Goal: Transaction & Acquisition: Book appointment/travel/reservation

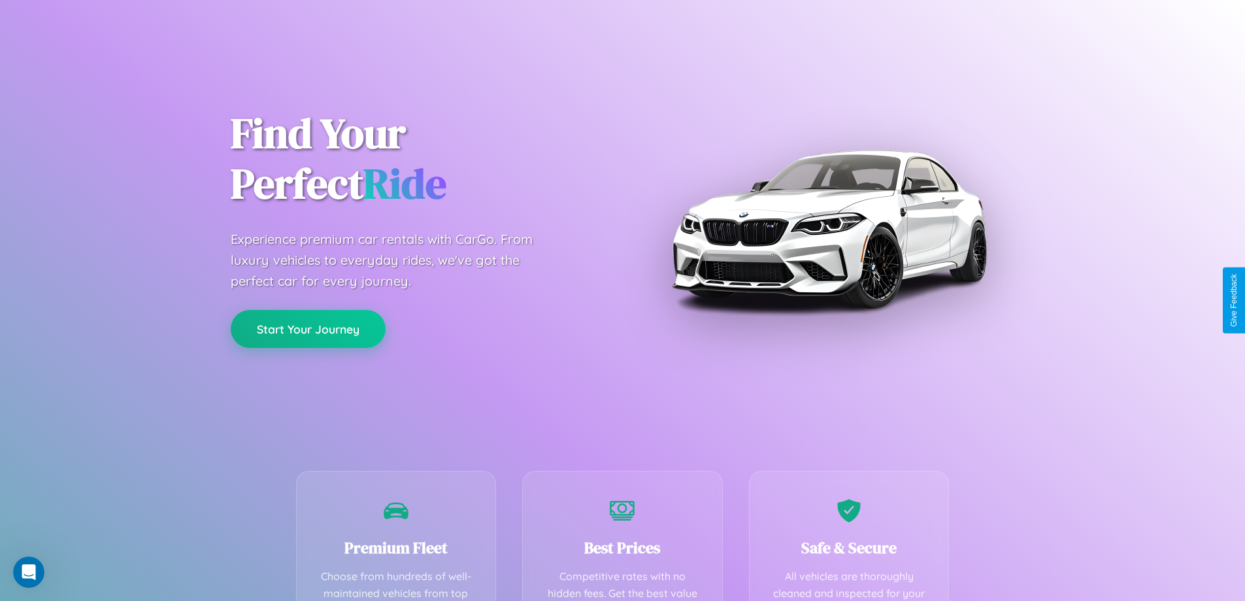
click at [308, 329] on button "Start Your Journey" at bounding box center [308, 329] width 155 height 38
click at [308, 328] on button "Start Your Journey" at bounding box center [308, 329] width 155 height 38
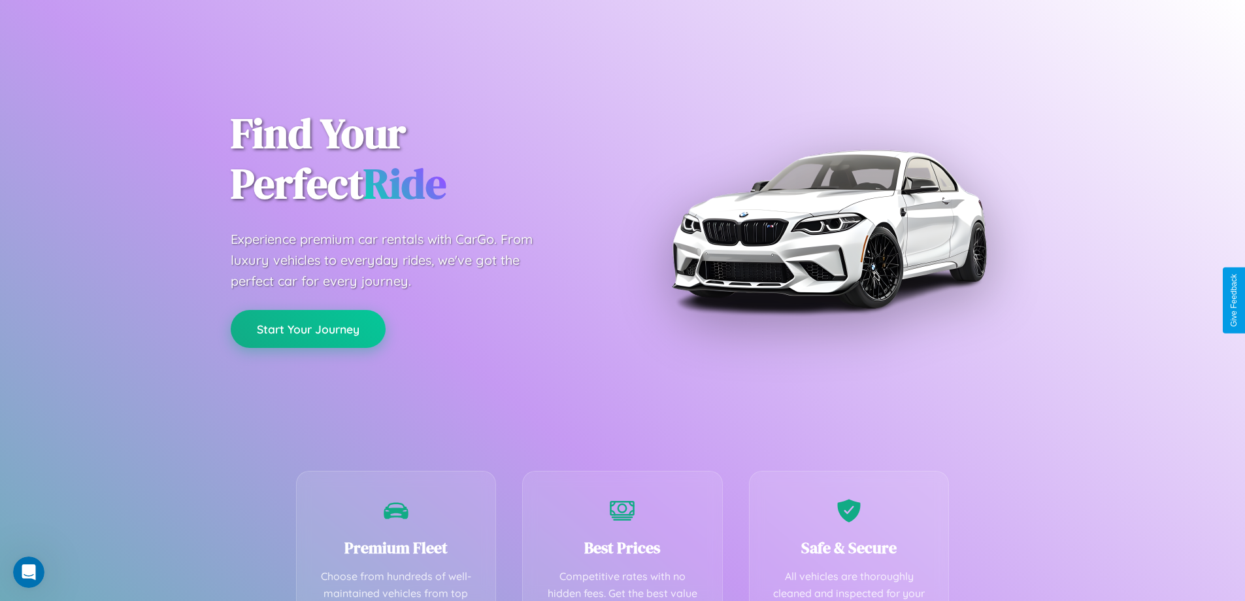
click at [308, 328] on button "Start Your Journey" at bounding box center [308, 329] width 155 height 38
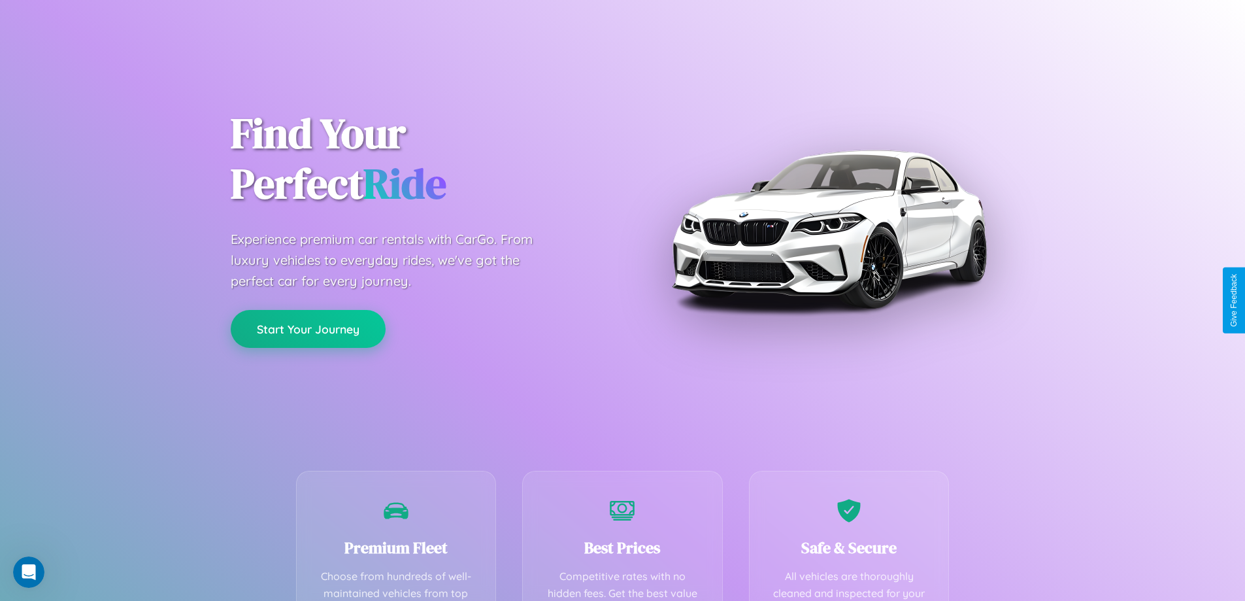
click at [308, 328] on button "Start Your Journey" at bounding box center [308, 329] width 155 height 38
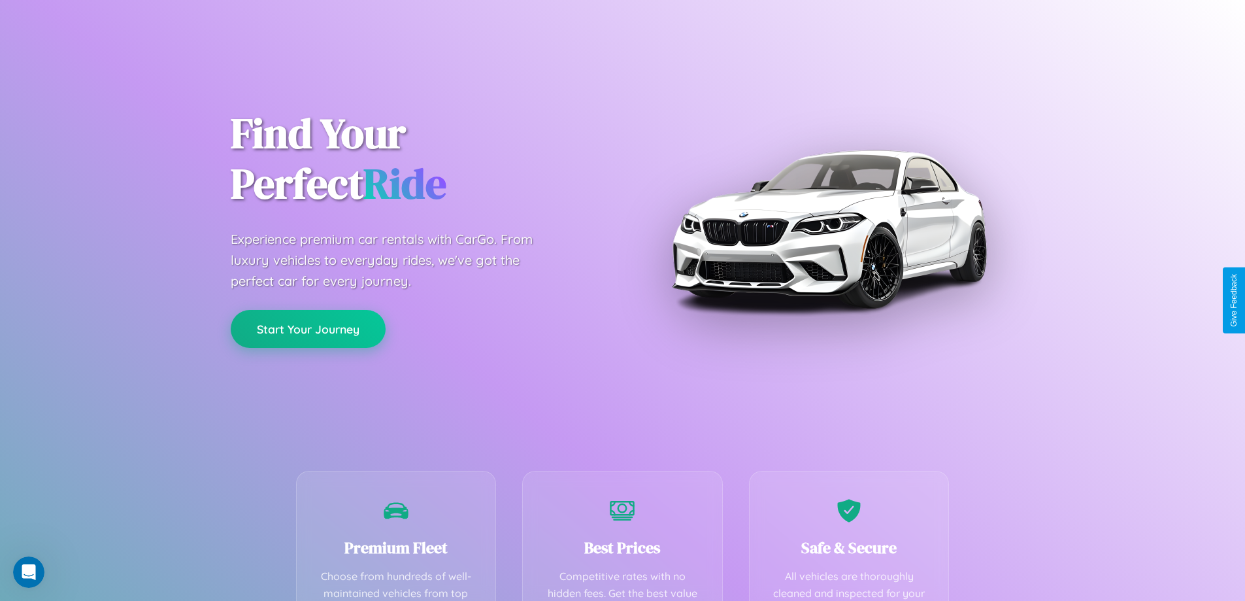
click at [308, 328] on button "Start Your Journey" at bounding box center [308, 329] width 155 height 38
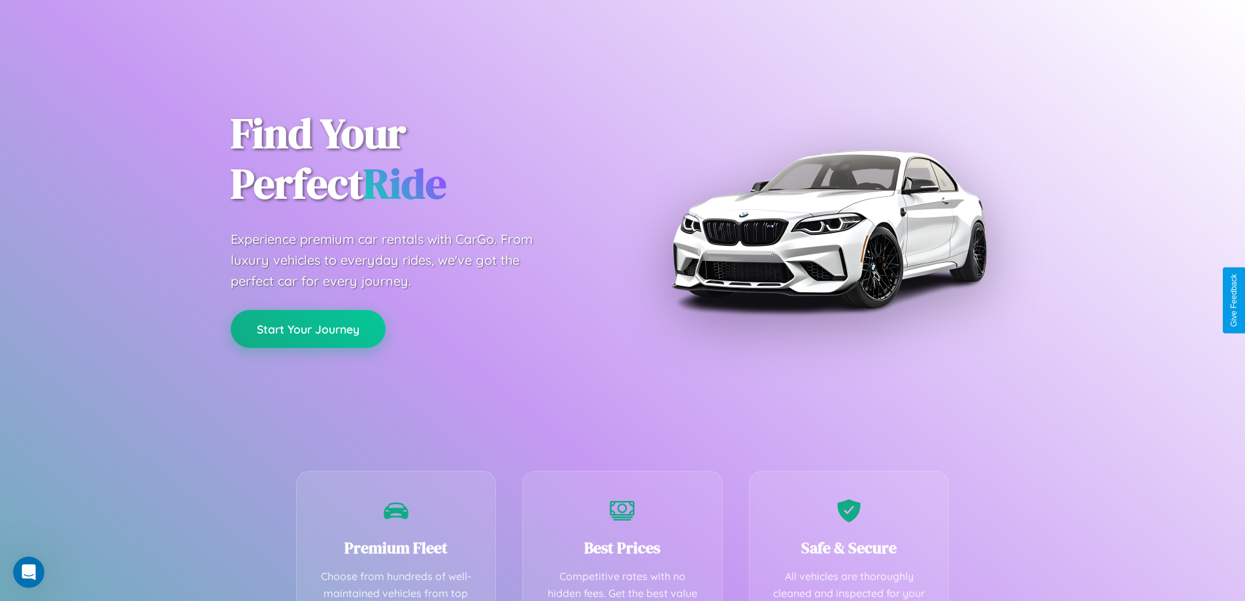
click at [308, 328] on button "Start Your Journey" at bounding box center [308, 329] width 155 height 38
